Goal: Transaction & Acquisition: Subscribe to service/newsletter

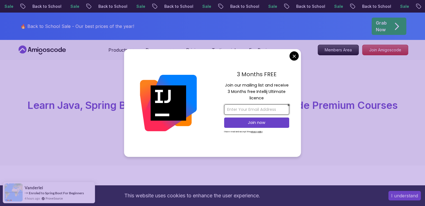
click at [261, 113] on input "email" at bounding box center [256, 109] width 65 height 10
type input "ram"
click at [263, 132] on u "privacy policy" at bounding box center [257, 131] width 12 height 3
click at [256, 78] on p "3 Months FREE" at bounding box center [256, 74] width 65 height 8
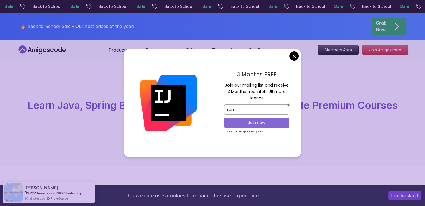
click at [265, 124] on p "Join now" at bounding box center [256, 123] width 53 height 6
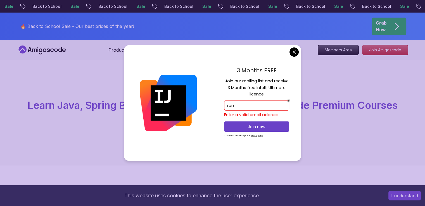
click at [263, 135] on u "privacy policy" at bounding box center [257, 135] width 12 height 3
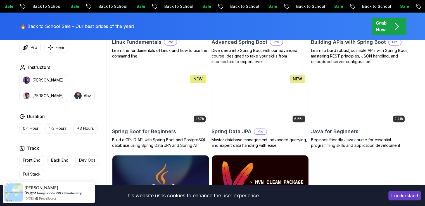
scroll to position [239, 0]
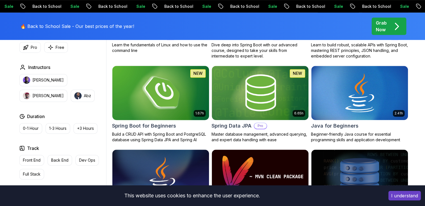
click at [167, 96] on img at bounding box center [160, 93] width 101 height 57
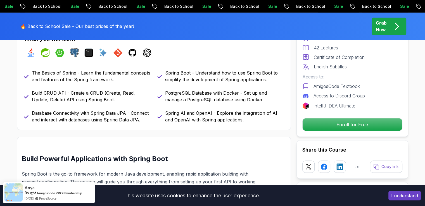
scroll to position [258, 0]
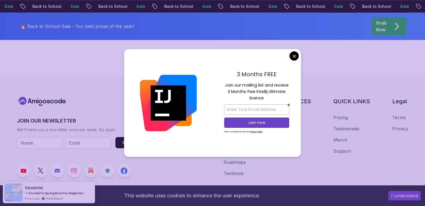
scroll to position [525, 0]
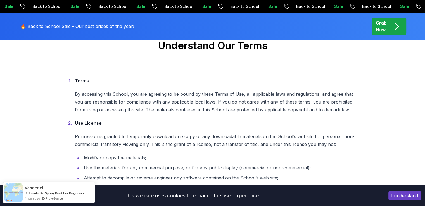
scroll to position [79, 0]
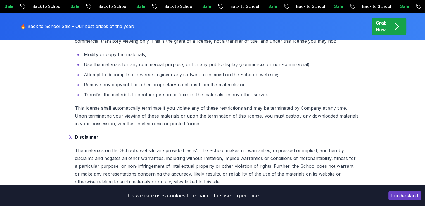
scroll to position [168, 0]
